Goal: Entertainment & Leisure: Consume media (video, audio)

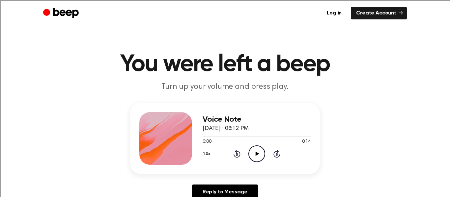
click at [255, 147] on icon "Play Audio" at bounding box center [256, 154] width 17 height 17
click at [92, 186] on div "Voice Note [DATE] · 03:12 PM 0:14 0:14 Your browser does not support the [objec…" at bounding box center [225, 154] width 434 height 102
click at [260, 153] on icon "Play Audio" at bounding box center [256, 154] width 17 height 17
click at [255, 152] on icon "Play Audio" at bounding box center [256, 154] width 17 height 17
